Goal: Information Seeking & Learning: Learn about a topic

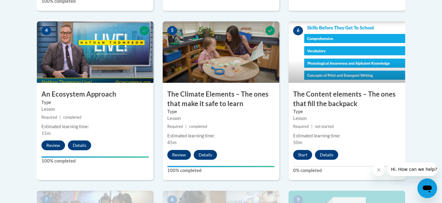
scroll to position [367, 0]
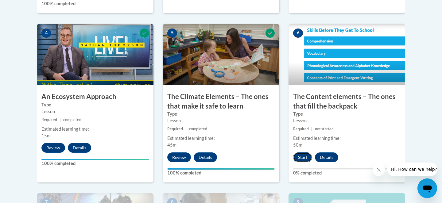
click at [306, 157] on button "Start" at bounding box center [302, 157] width 19 height 10
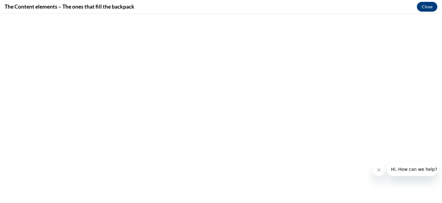
click at [377, 171] on icon "Close message from company" at bounding box center [378, 169] width 3 height 3
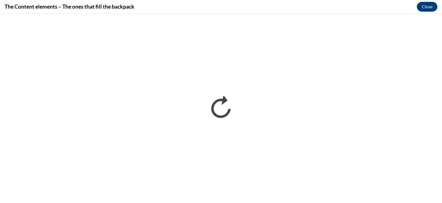
scroll to position [0, 0]
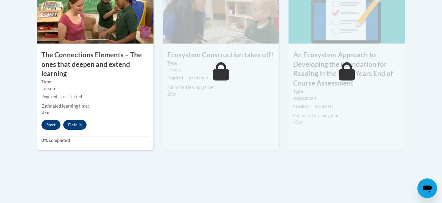
scroll to position [616, 0]
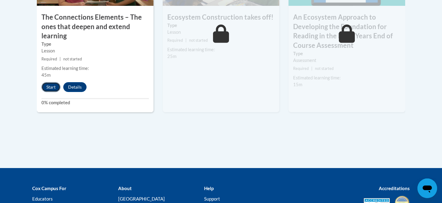
click at [56, 86] on button "Start" at bounding box center [50, 87] width 19 height 10
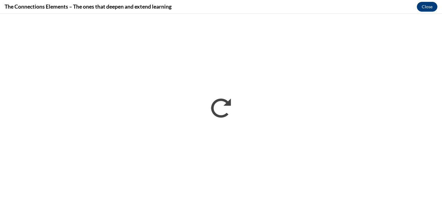
scroll to position [0, 0]
